Goal: Task Accomplishment & Management: Use online tool/utility

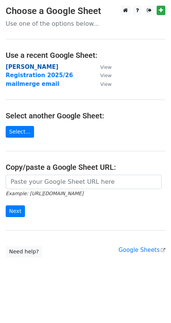
click at [28, 67] on strong "[PERSON_NAME]" at bounding box center [32, 67] width 53 height 7
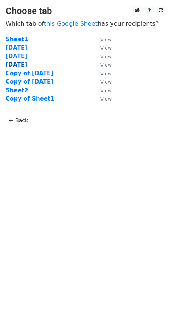
click at [27, 65] on strong "9/23/2025" at bounding box center [17, 64] width 22 height 7
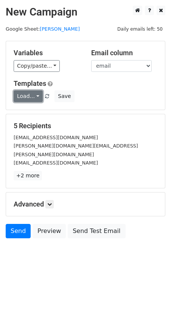
click at [26, 94] on link "Load..." at bounding box center [28, 96] width 29 height 12
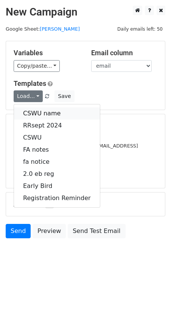
click at [33, 109] on link "CSWU name" at bounding box center [57, 114] width 86 height 12
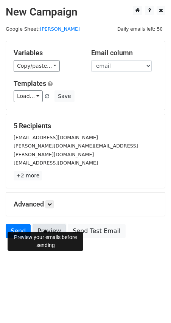
click at [47, 224] on link "Preview" at bounding box center [49, 231] width 33 height 14
click at [44, 224] on link "Preview" at bounding box center [49, 231] width 33 height 14
click at [52, 224] on link "Preview" at bounding box center [49, 231] width 33 height 14
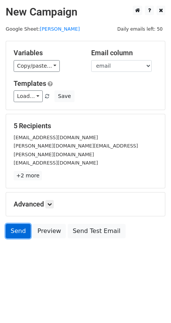
click at [19, 224] on link "Send" at bounding box center [18, 231] width 25 height 14
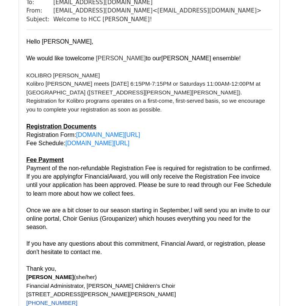
scroll to position [1590, 0]
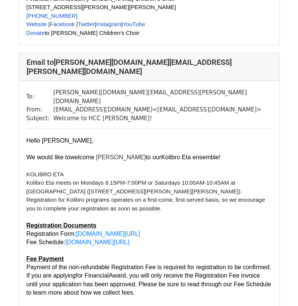
scroll to position [379, 0]
